Goal: Task Accomplishment & Management: Use online tool/utility

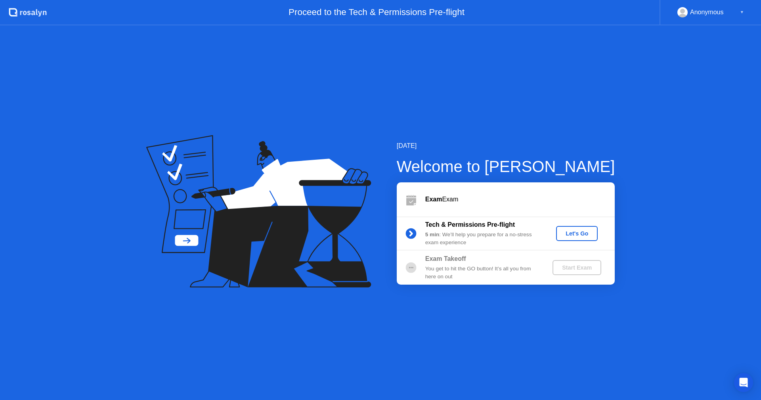
click at [573, 234] on div "Let's Go" at bounding box center [576, 233] width 35 height 6
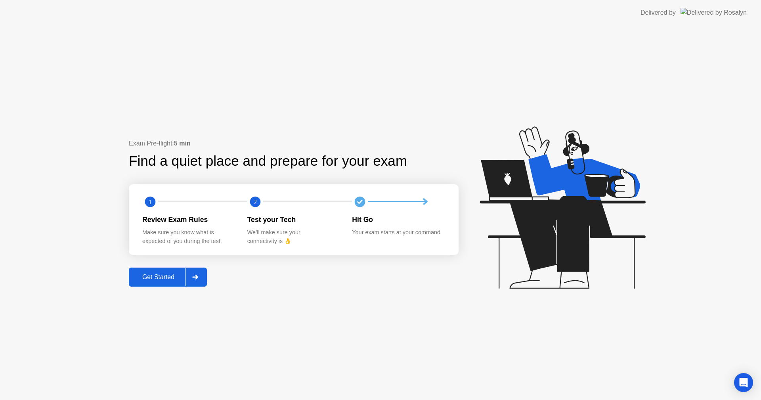
click at [150, 278] on div "Get Started" at bounding box center [158, 277] width 54 height 7
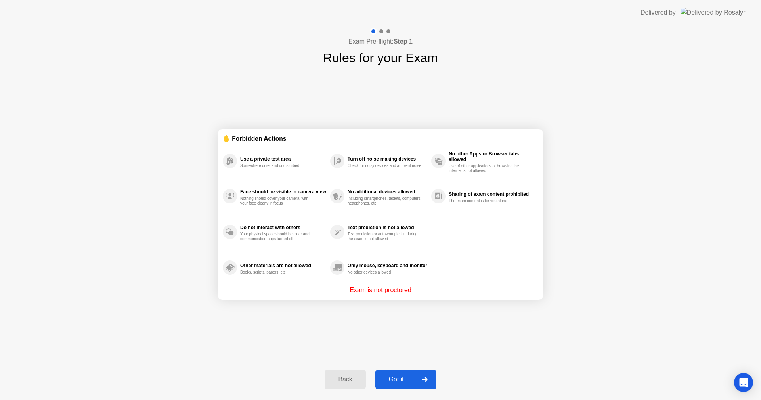
click at [396, 383] on div "Got it" at bounding box center [396, 379] width 37 height 7
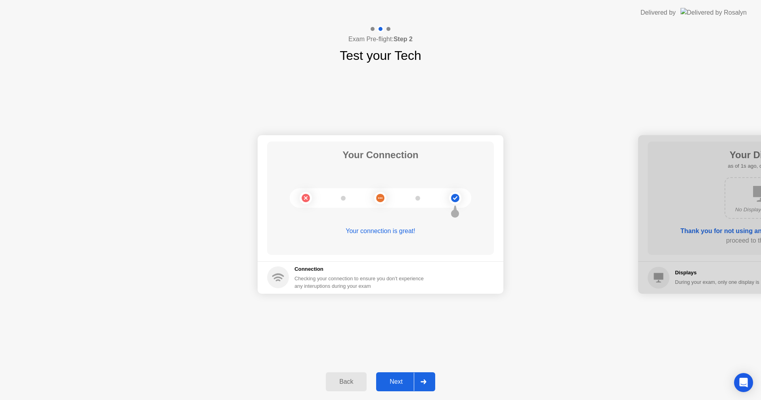
click at [396, 381] on div "Next" at bounding box center [396, 381] width 35 height 7
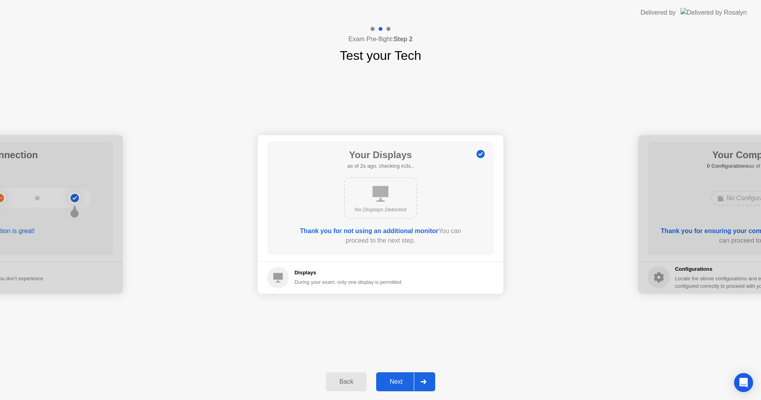
click at [396, 381] on div "Next" at bounding box center [396, 381] width 35 height 7
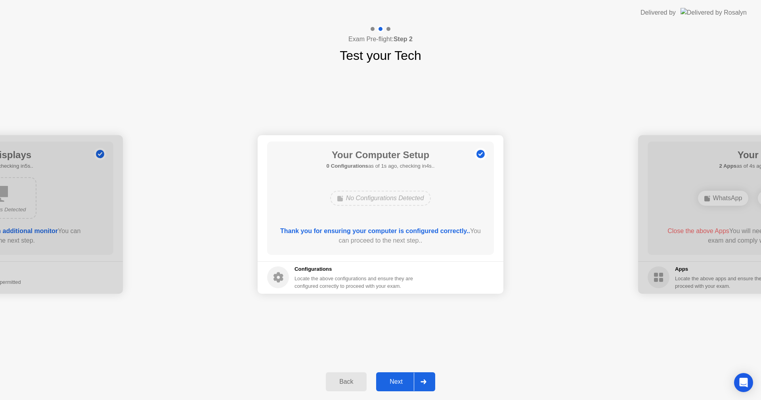
click at [396, 381] on div "Next" at bounding box center [396, 381] width 35 height 7
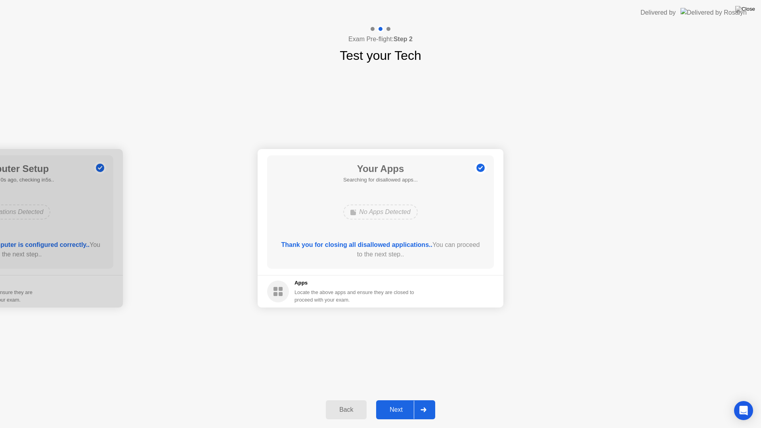
click at [393, 400] on div "Next" at bounding box center [396, 409] width 35 height 7
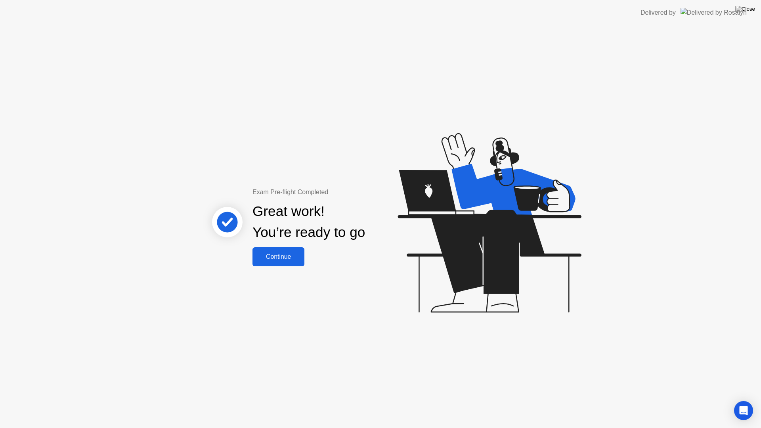
click at [289, 260] on div "Continue" at bounding box center [278, 256] width 47 height 7
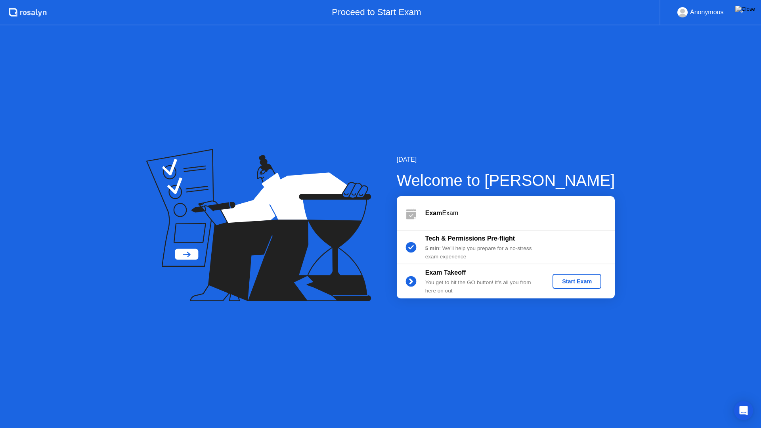
click at [571, 279] on div "Start Exam" at bounding box center [577, 281] width 42 height 6
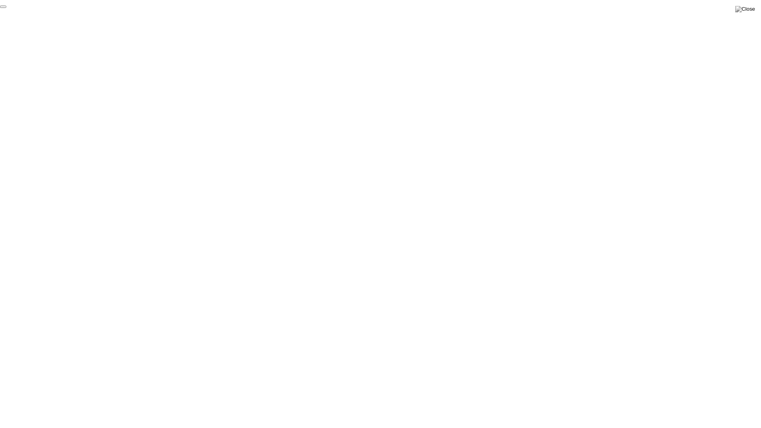
click div "End Proctoring Session"
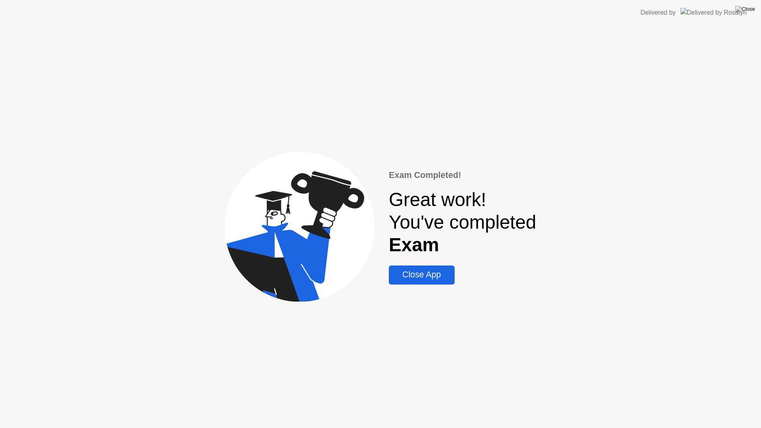
click at [421, 278] on div "Close App" at bounding box center [421, 275] width 61 height 10
